Goal: Use online tool/utility: Use online tool/utility

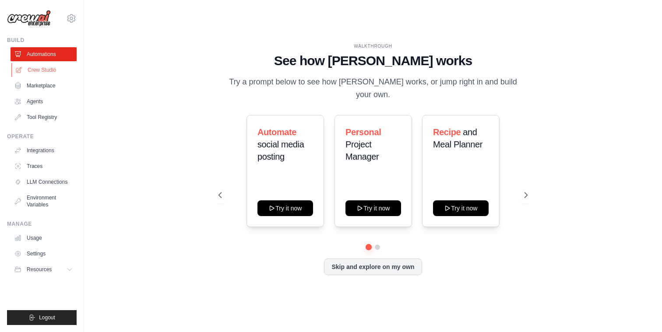
click at [39, 74] on link "Crew Studio" at bounding box center [44, 70] width 66 height 14
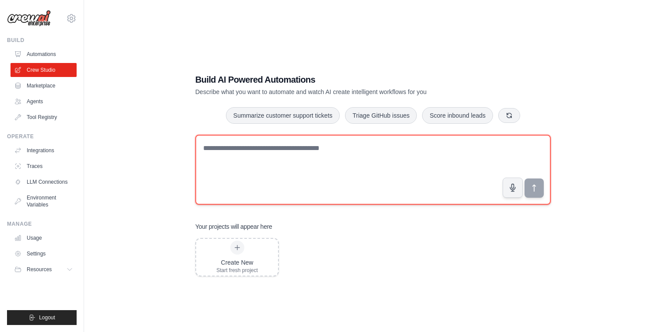
click at [270, 145] on textarea at bounding box center [373, 170] width 356 height 70
type textarea "**********"
